Goal: Task Accomplishment & Management: Complete application form

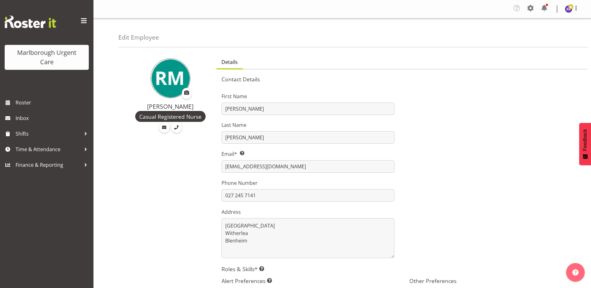
select select "TimelineWeek"
click at [23, 136] on span "Shifts" at bounding box center [48, 133] width 65 height 9
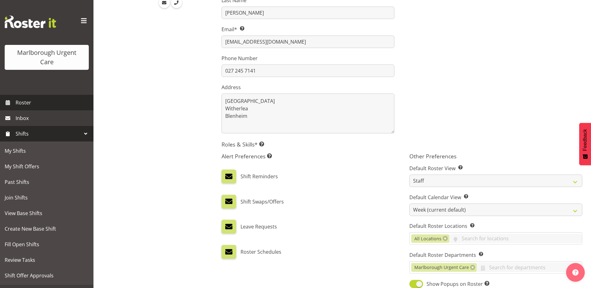
click at [22, 102] on span "Roster" at bounding box center [53, 102] width 75 height 9
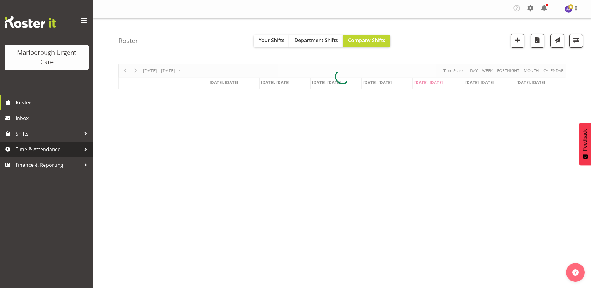
click at [42, 150] on span "Time & Attendance" at bounding box center [48, 148] width 65 height 9
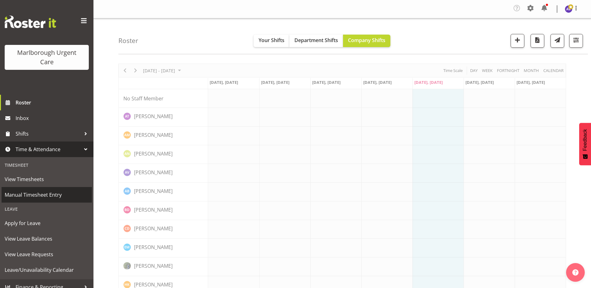
scroll to position [7, 0]
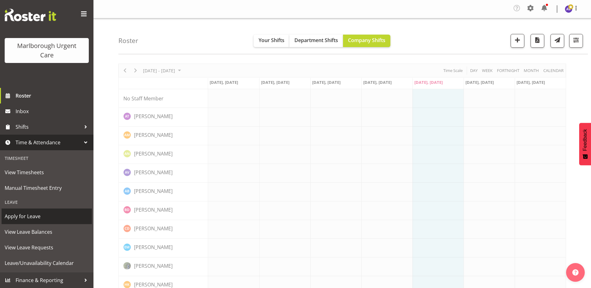
click at [28, 219] on span "Apply for Leave" at bounding box center [47, 215] width 84 height 9
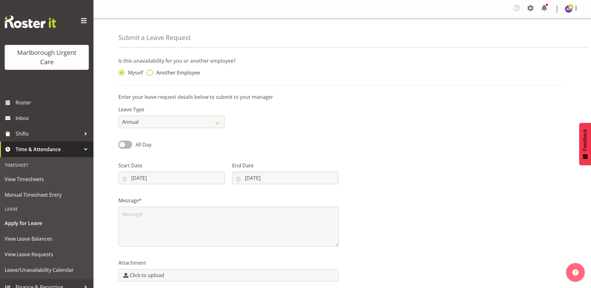
click at [151, 70] on span at bounding box center [150, 72] width 6 height 6
click at [151, 71] on input "Another Employee" at bounding box center [149, 73] width 4 height 4
radio input "true"
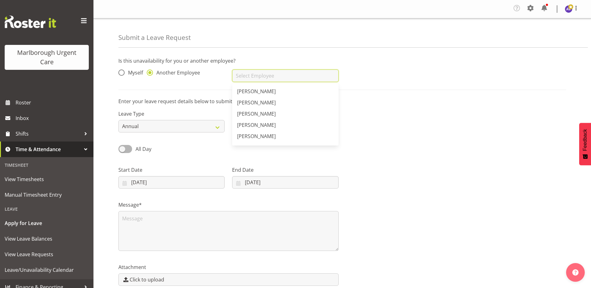
click at [246, 72] on input "text" at bounding box center [285, 75] width 106 height 12
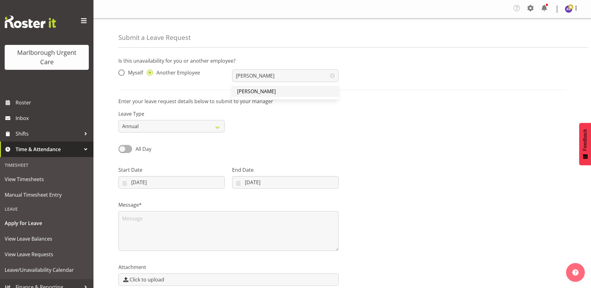
click at [252, 91] on span "[PERSON_NAME]" at bounding box center [256, 91] width 39 height 7
type input "Josephine Godinez"
click at [281, 118] on div "Leave Type Annual Sick Leave Without Pay Bereavement Domestic Violence Parental…" at bounding box center [342, 118] width 455 height 35
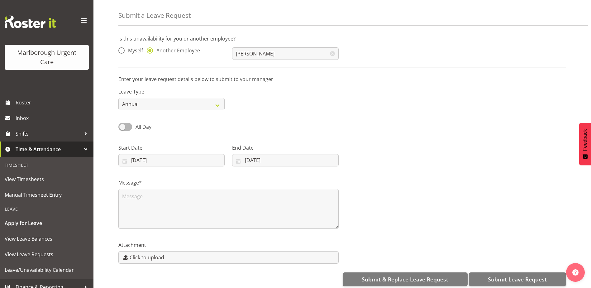
scroll to position [30, 0]
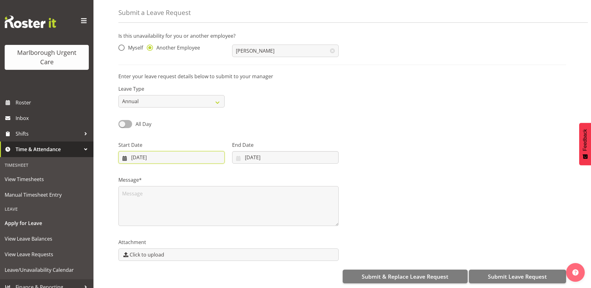
click at [141, 151] on input "05/09/2025" at bounding box center [171, 157] width 106 height 12
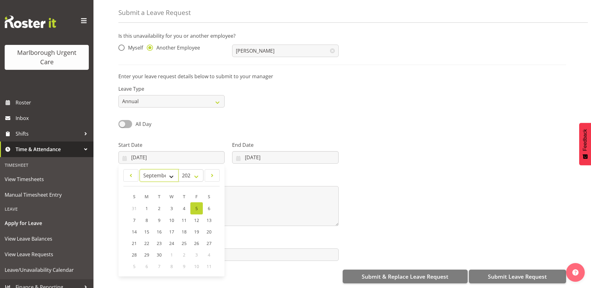
click at [177, 171] on select "January February March April May June July August September October November De…" at bounding box center [159, 175] width 39 height 12
select select "11"
click at [140, 169] on select "January February March April May June July August September October November De…" at bounding box center [159, 175] width 39 height 12
click at [159, 205] on span "2" at bounding box center [159, 208] width 2 height 6
type input "02/12/2025"
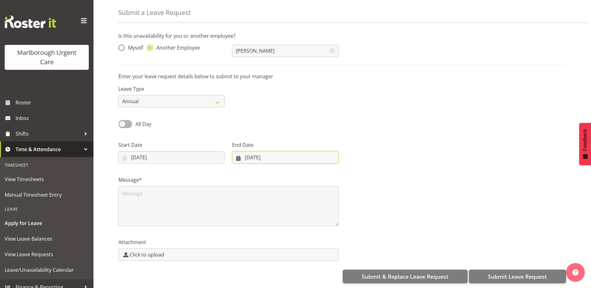
click at [258, 151] on input "05/09/2025" at bounding box center [285, 157] width 106 height 12
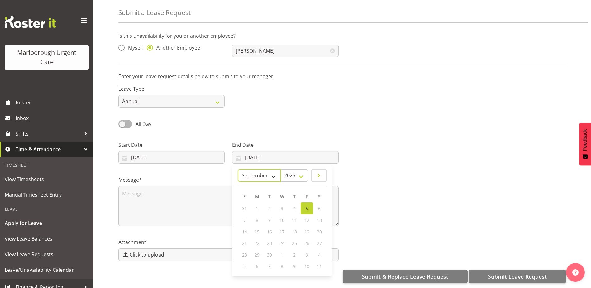
click at [274, 172] on select "January February March April May June July August September October November De…" at bounding box center [259, 175] width 43 height 12
select select "11"
click at [238, 169] on select "January February March April May June July August September October November De…" at bounding box center [259, 175] width 43 height 12
click at [284, 216] on span "10" at bounding box center [281, 219] width 5 height 6
type input "10/12/2025"
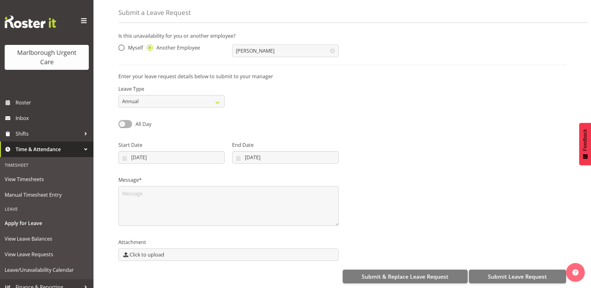
click at [373, 157] on div at bounding box center [456, 149] width 228 height 35
click at [504, 272] on span "Submit Leave Request" at bounding box center [517, 276] width 59 height 8
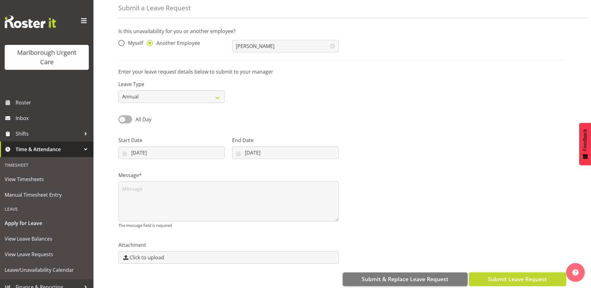
click at [504, 276] on span "Submit Leave Request" at bounding box center [517, 279] width 59 height 8
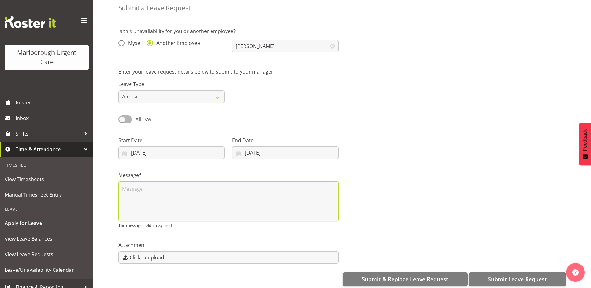
click at [234, 205] on textarea at bounding box center [228, 201] width 220 height 40
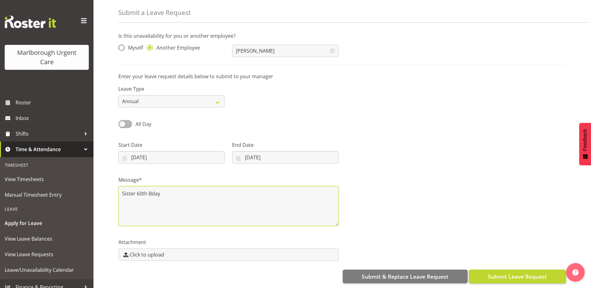
type textarea "Sister 60th Bday"
click at [525, 272] on span "Submit Leave Request" at bounding box center [517, 276] width 59 height 8
